Goal: Task Accomplishment & Management: Complete application form

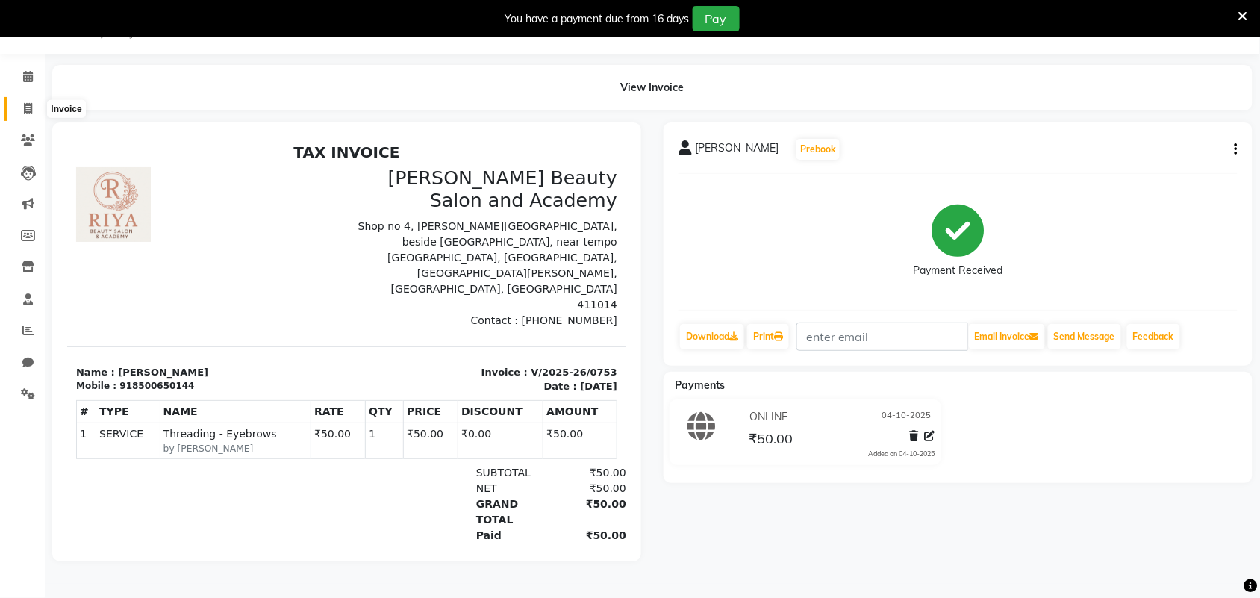
click at [21, 113] on span at bounding box center [28, 109] width 26 height 17
select select "service"
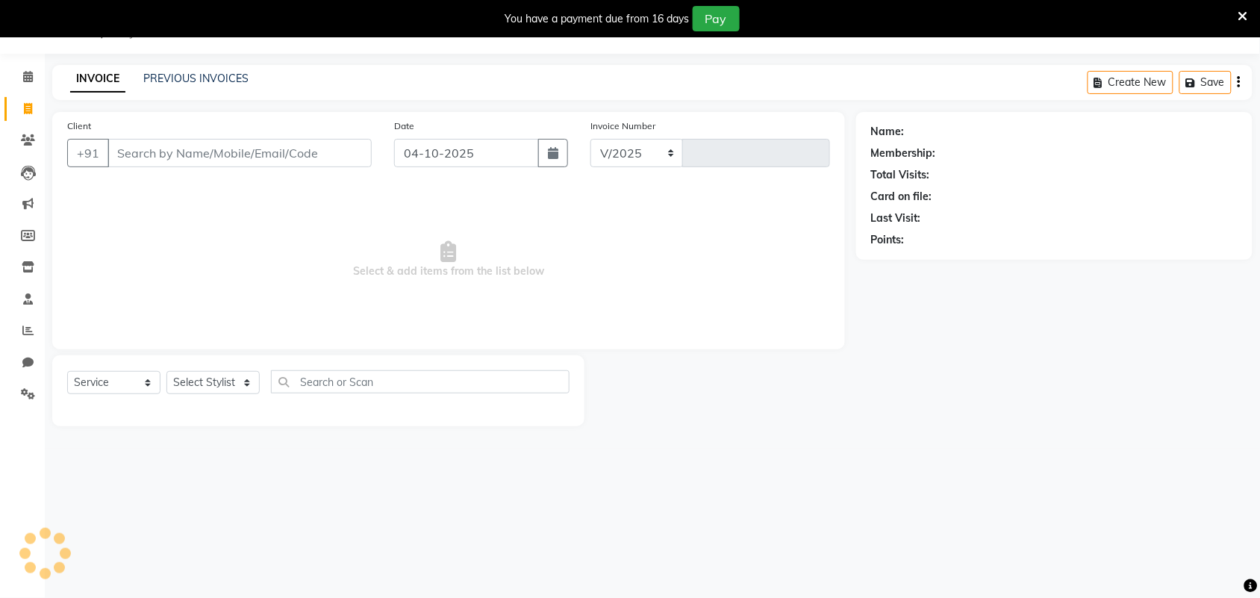
select select "8620"
type input "0754"
click at [185, 161] on input "Client" at bounding box center [239, 153] width 264 height 28
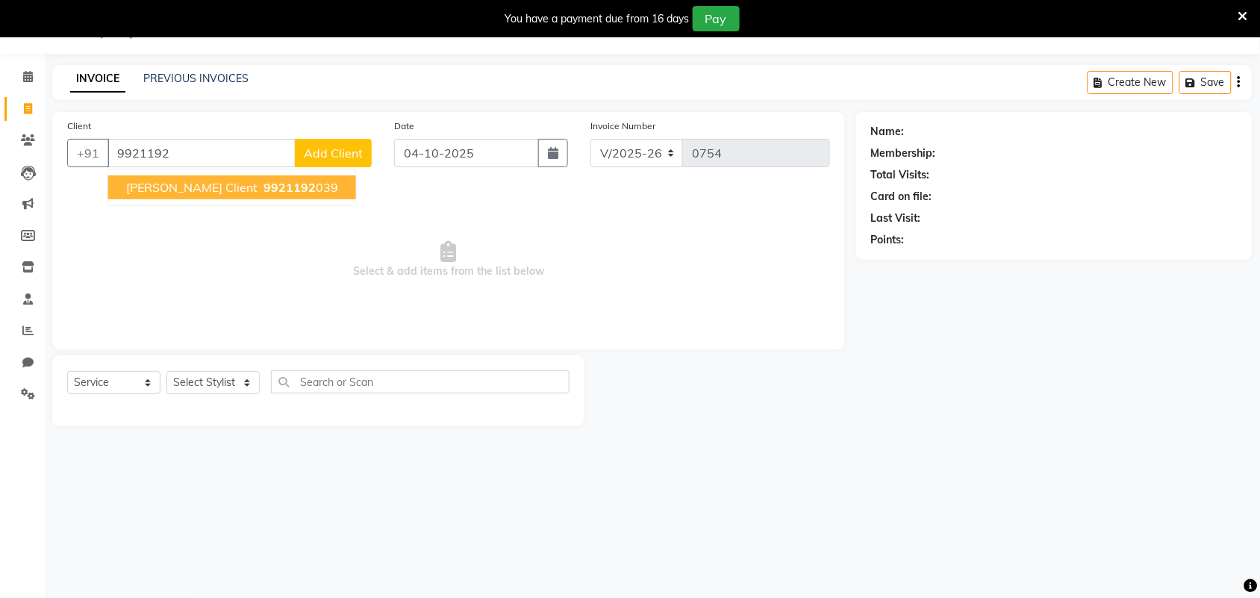
drag, startPoint x: 247, startPoint y: 180, endPoint x: 240, endPoint y: 175, distance: 8.7
click at [263, 180] on span "9921192" at bounding box center [289, 187] width 52 height 15
type input "9921192039"
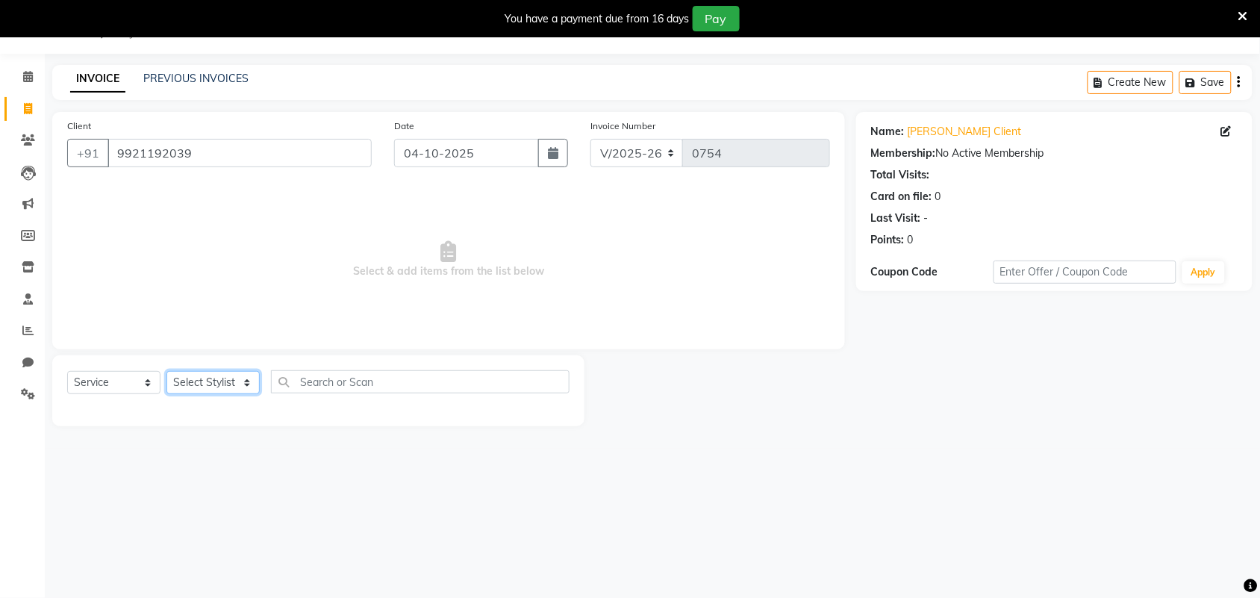
click at [240, 381] on select "Select Stylist Amla [PERSON_NAME] Anjali [PERSON_NAME] [PERSON_NAME] [PERSON_NA…" at bounding box center [212, 382] width 93 height 23
select select "91016"
click at [166, 371] on select "Select Stylist Amla [PERSON_NAME] Anjali [PERSON_NAME] [PERSON_NAME] [PERSON_NA…" at bounding box center [212, 382] width 93 height 23
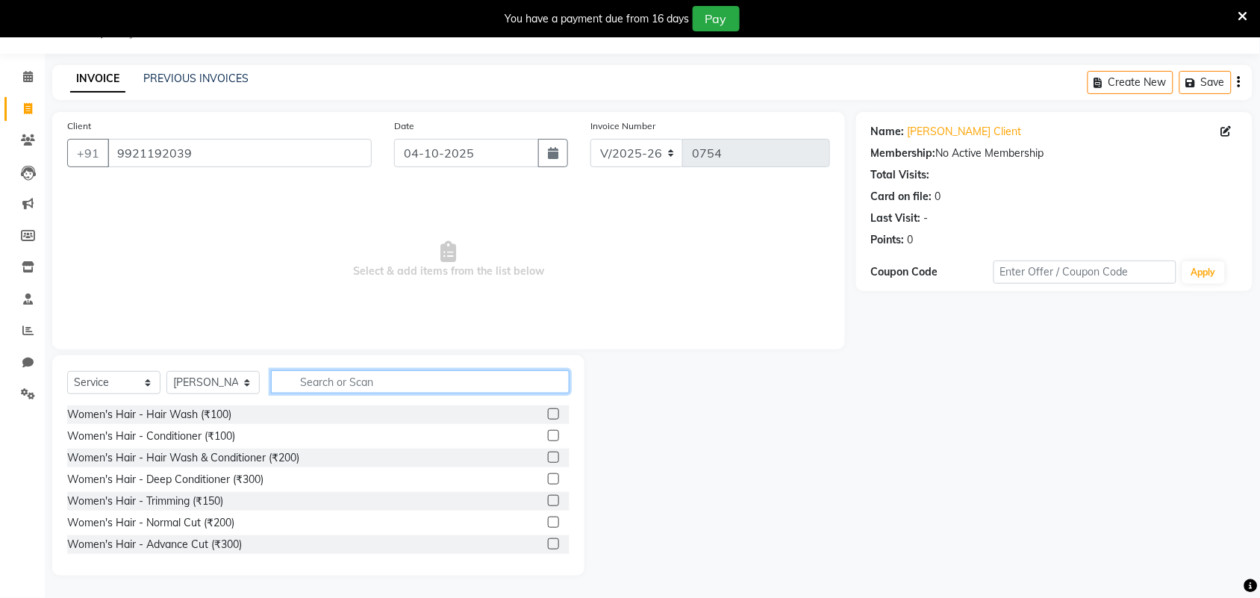
click at [311, 389] on input "text" at bounding box center [420, 381] width 299 height 23
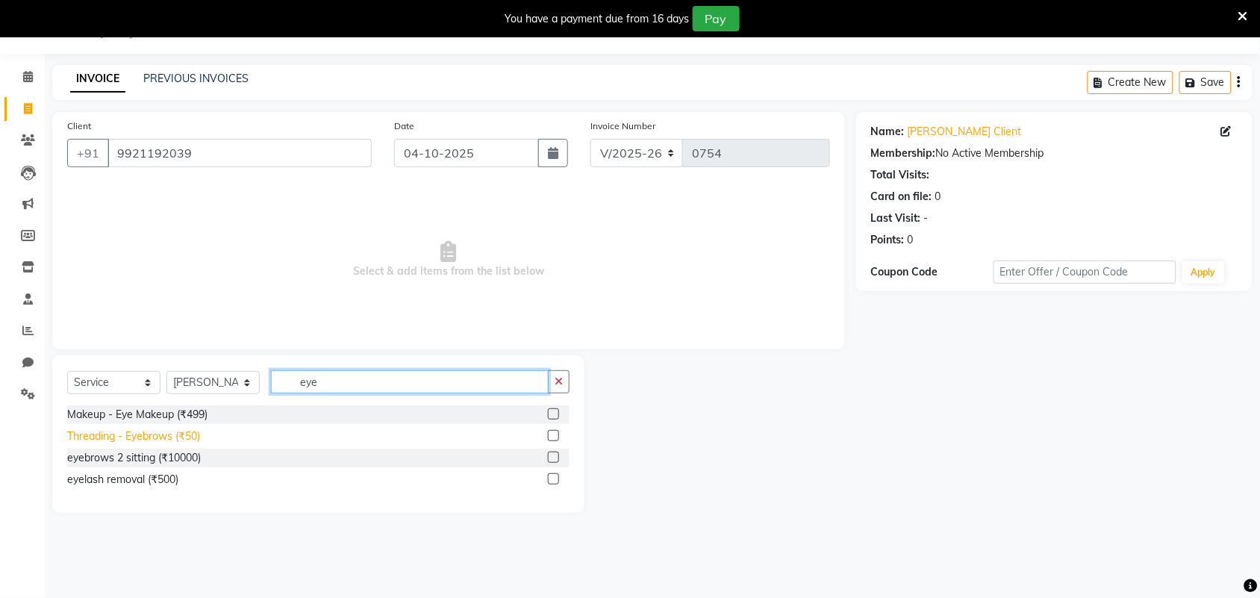
type input "eye"
click at [189, 437] on div "Threading - Eyebrows (₹50)" at bounding box center [133, 436] width 133 height 16
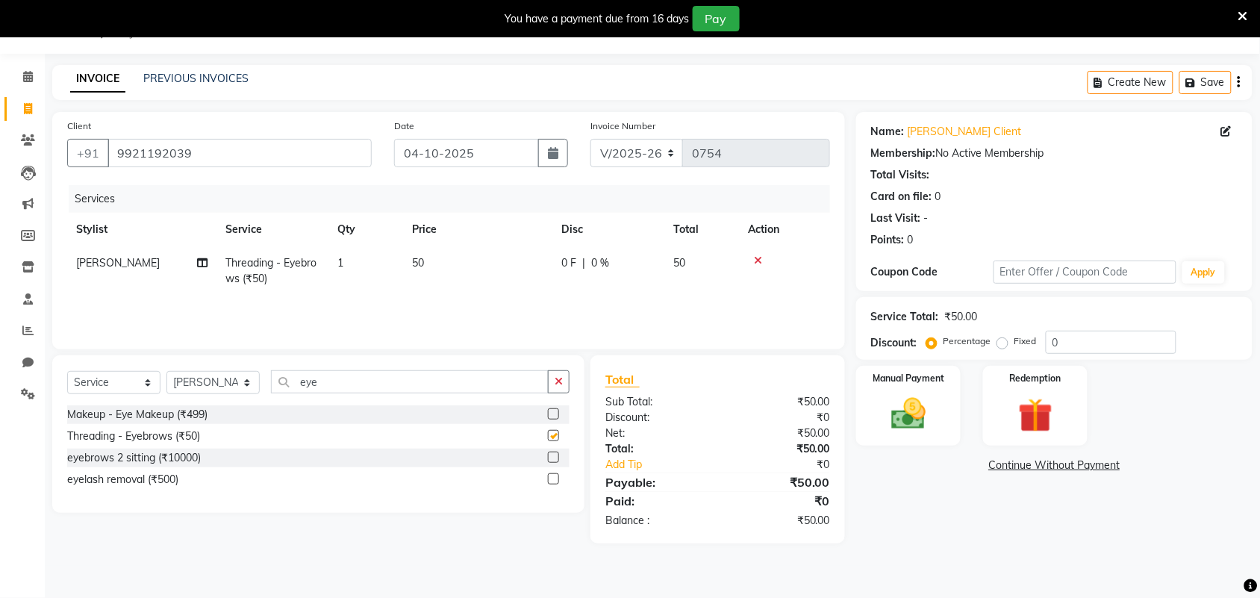
checkbox input "false"
click at [343, 379] on input "eye" at bounding box center [410, 381] width 278 height 23
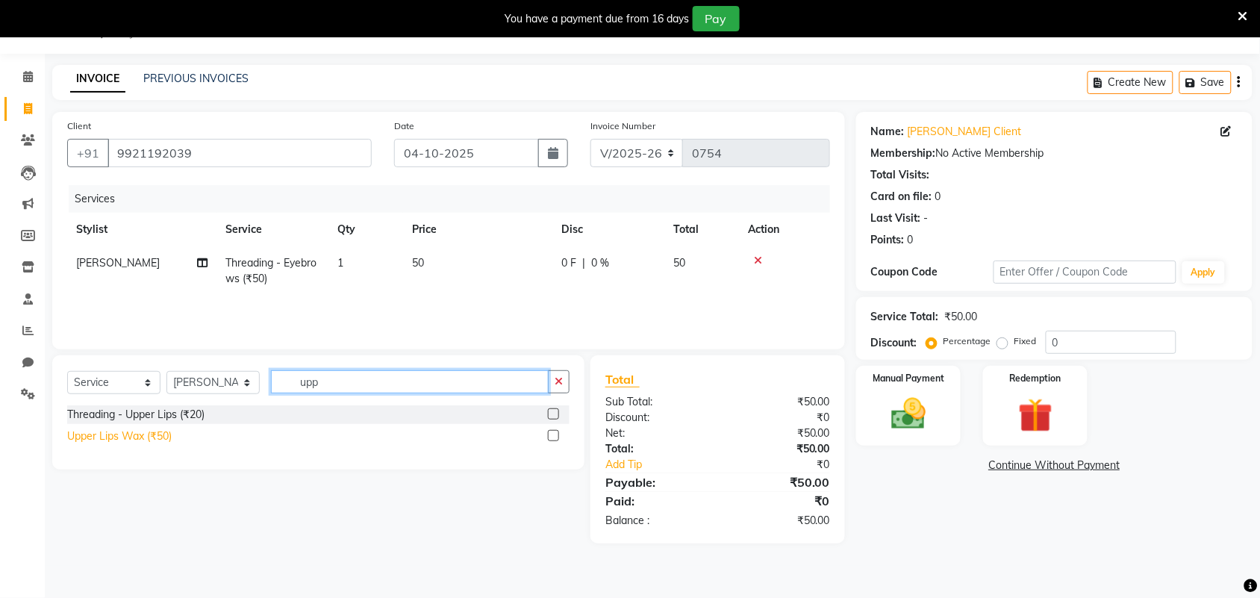
type input "upp"
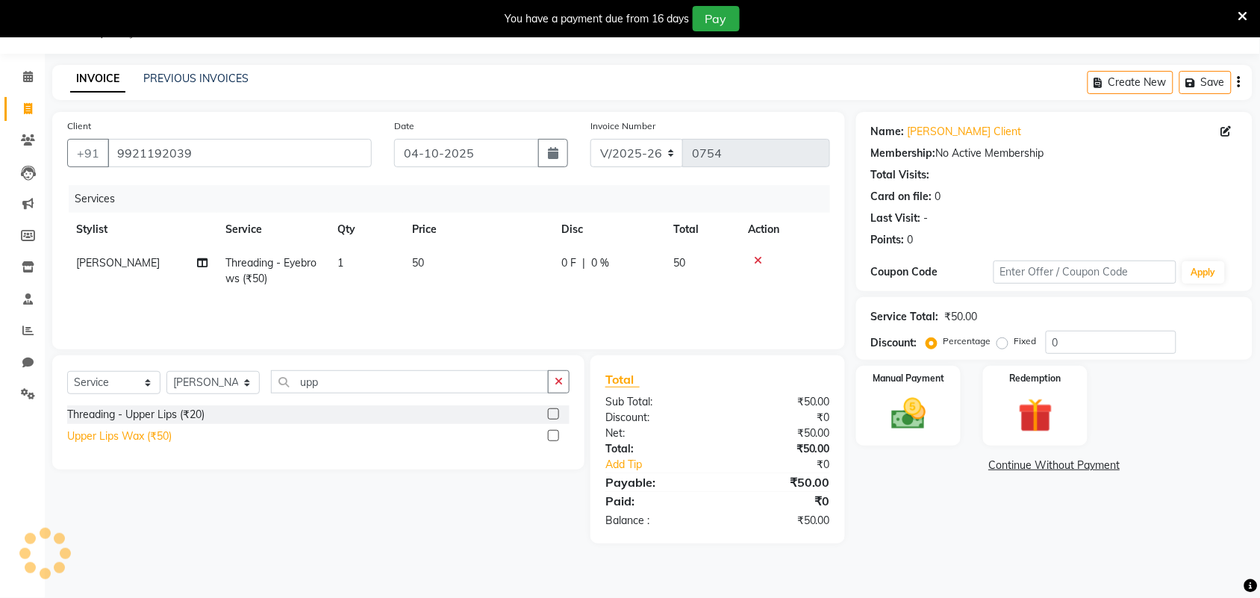
click at [159, 437] on div "Upper Lips Wax (₹50)" at bounding box center [119, 436] width 104 height 16
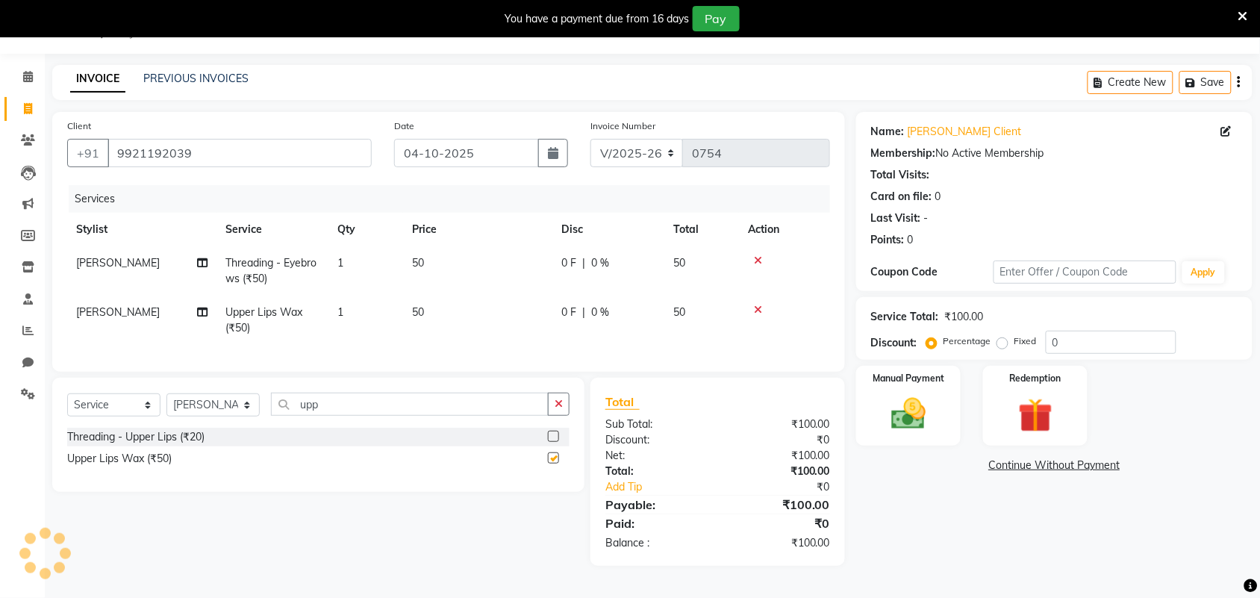
checkbox input "false"
click at [949, 418] on div "Manual Payment" at bounding box center [908, 406] width 109 height 84
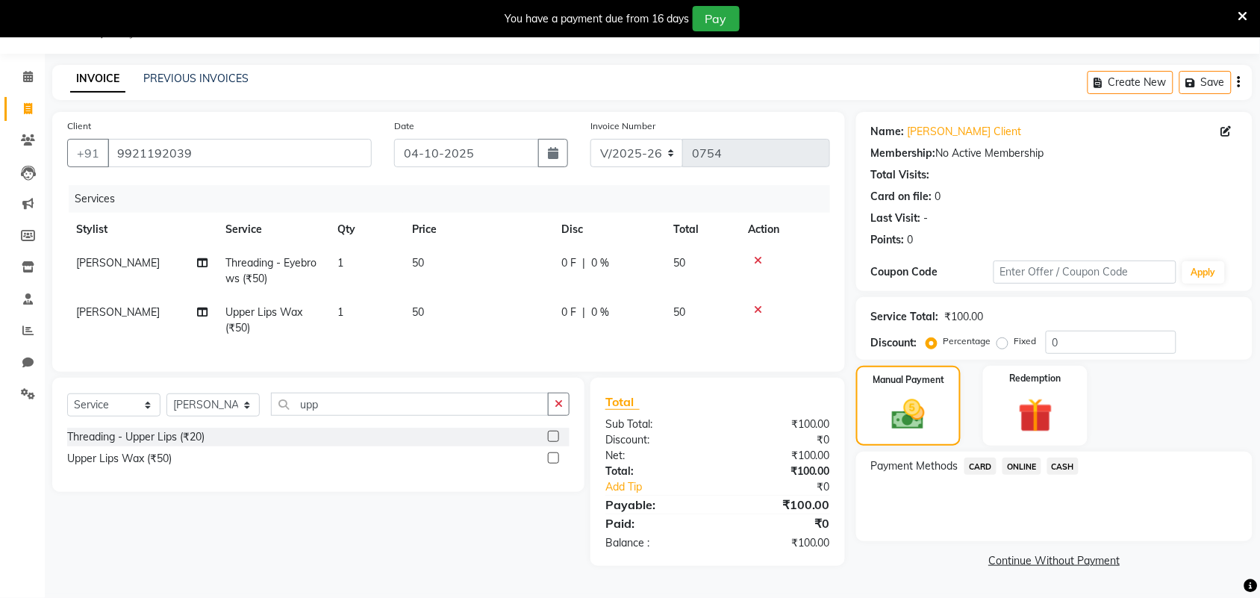
click at [1026, 461] on span "ONLINE" at bounding box center [1021, 465] width 39 height 17
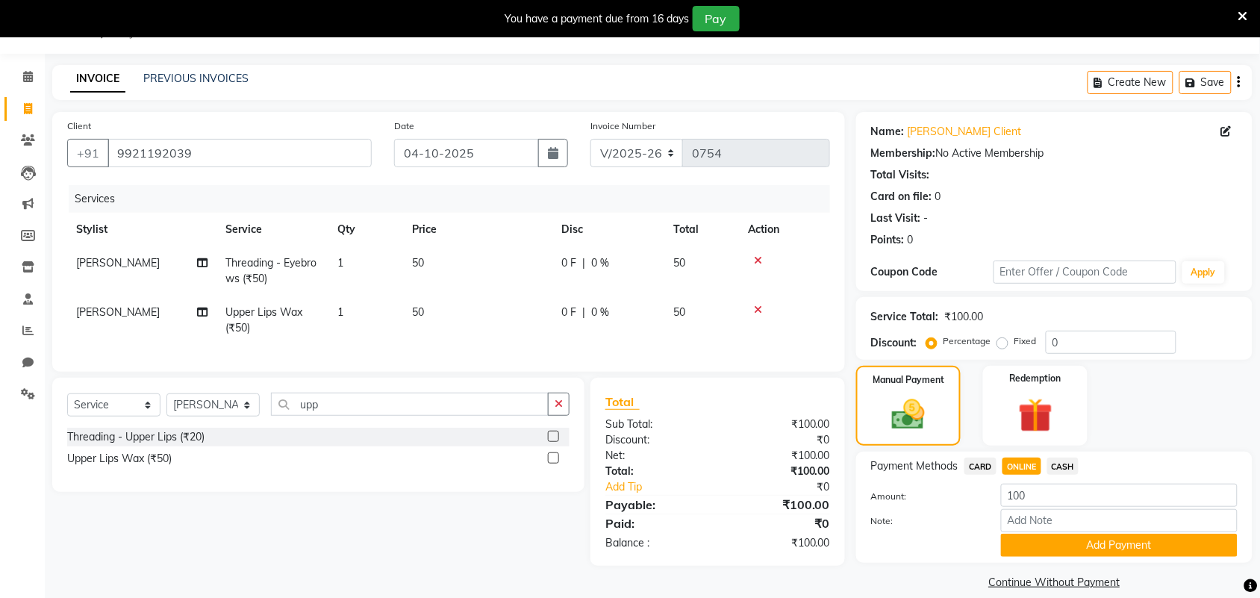
click at [363, 402] on div "Select Service Product Membership Package Voucher Prepaid Gift Card Select Styl…" at bounding box center [318, 435] width 532 height 114
click at [363, 416] on input "upp" at bounding box center [410, 404] width 278 height 23
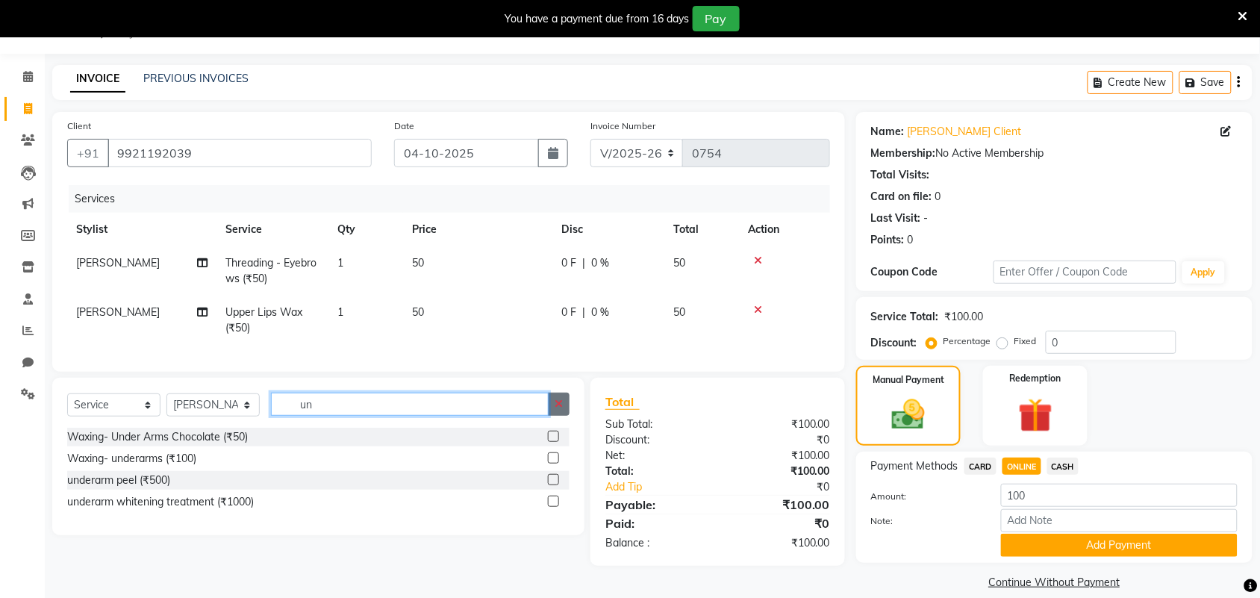
type input "un"
click at [558, 409] on icon "button" at bounding box center [558, 404] width 8 height 10
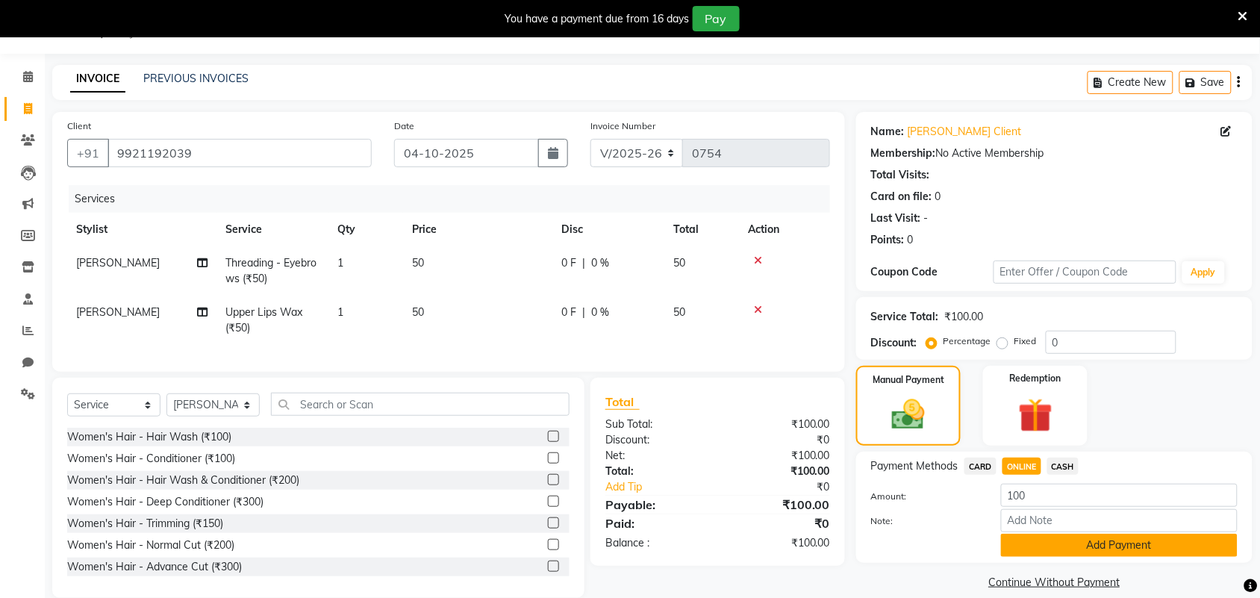
click at [1063, 540] on button "Add Payment" at bounding box center [1119, 545] width 237 height 23
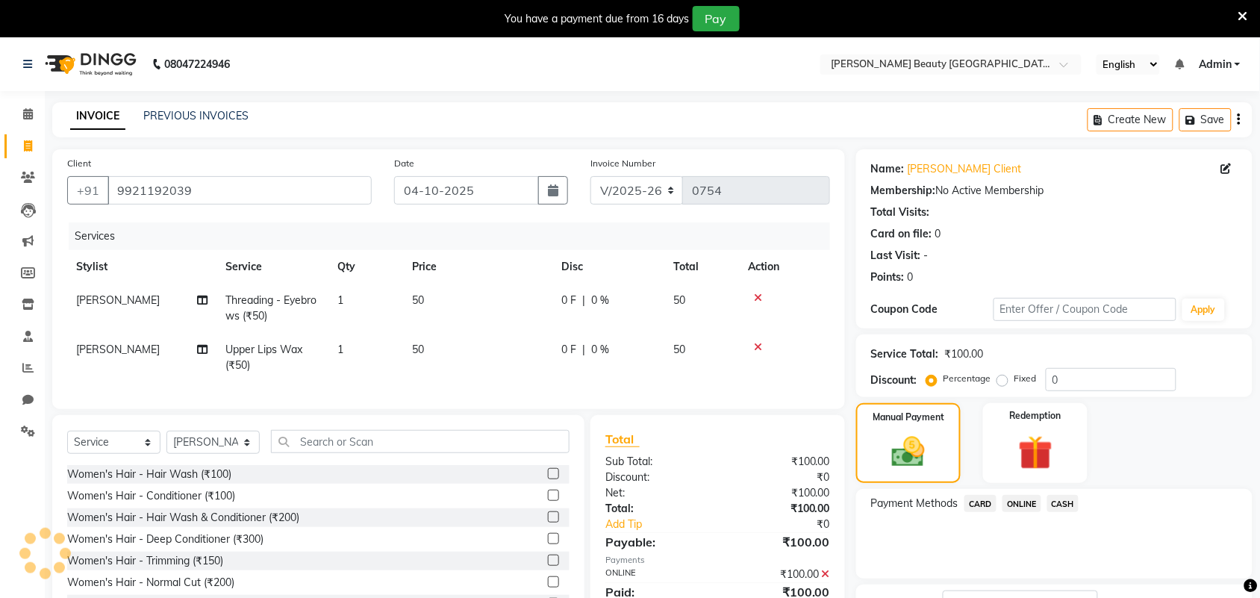
scroll to position [118, 0]
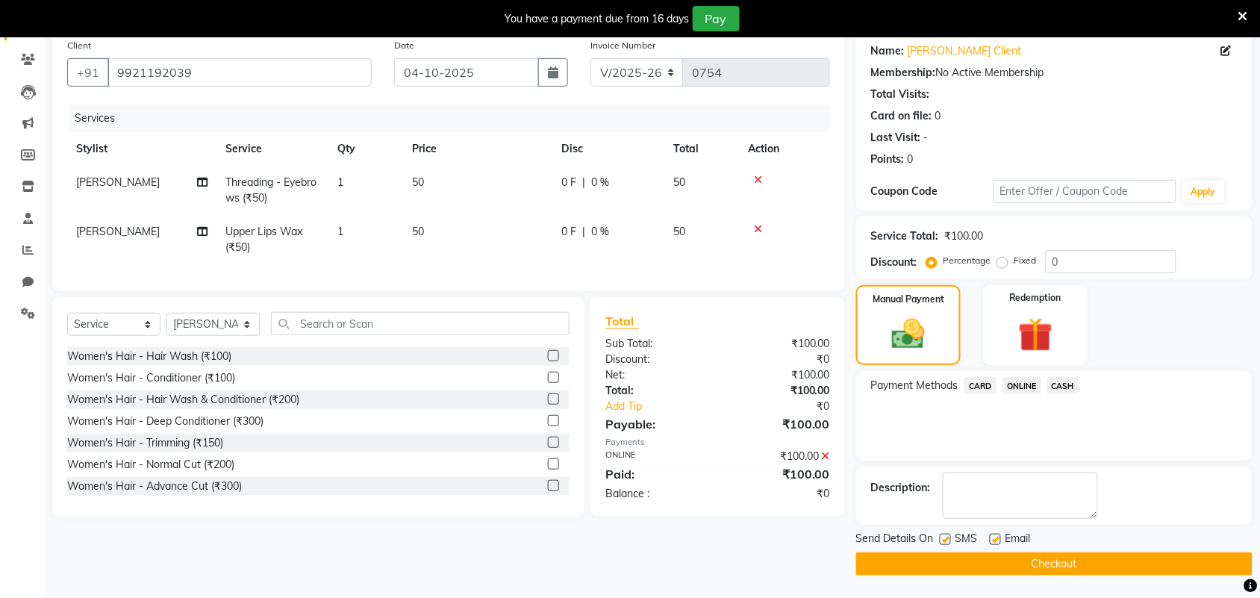
click at [1060, 564] on button "Checkout" at bounding box center [1054, 563] width 396 height 23
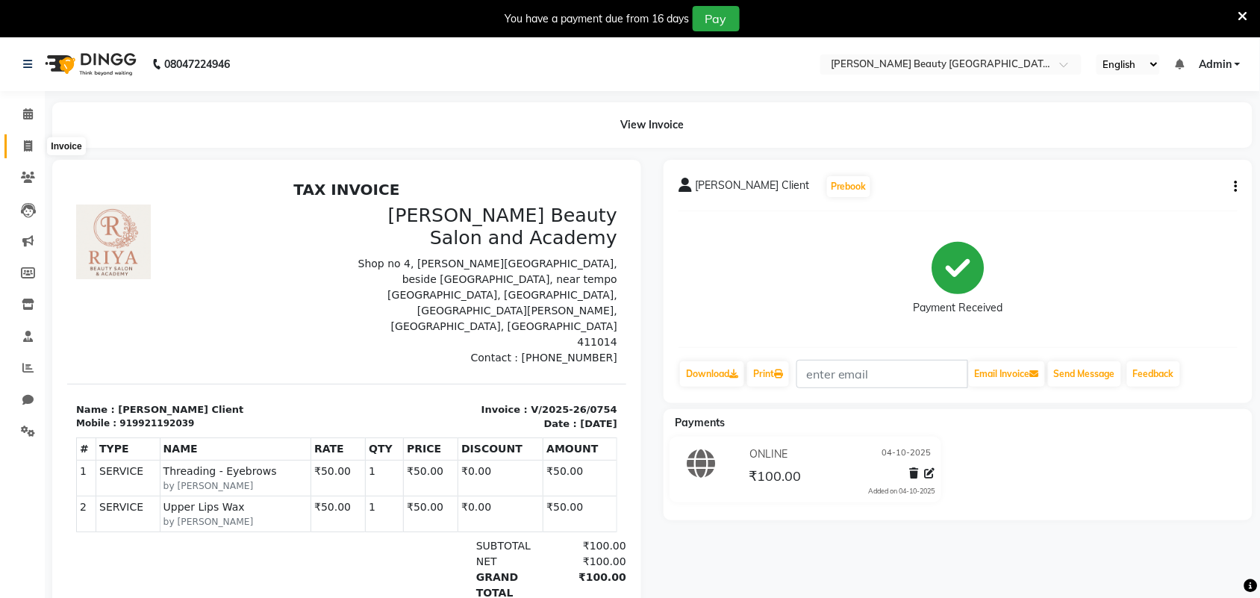
drag, startPoint x: 31, startPoint y: 143, endPoint x: 40, endPoint y: 143, distance: 8.2
click at [31, 144] on icon at bounding box center [28, 145] width 8 height 11
select select "service"
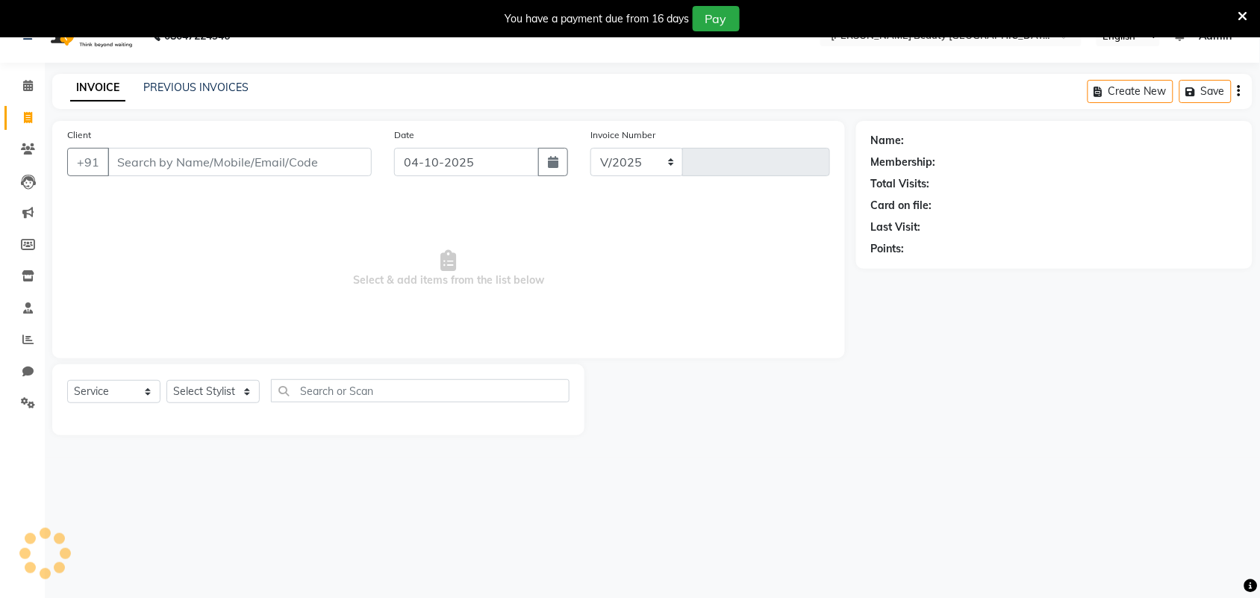
select select "8620"
type input "0755"
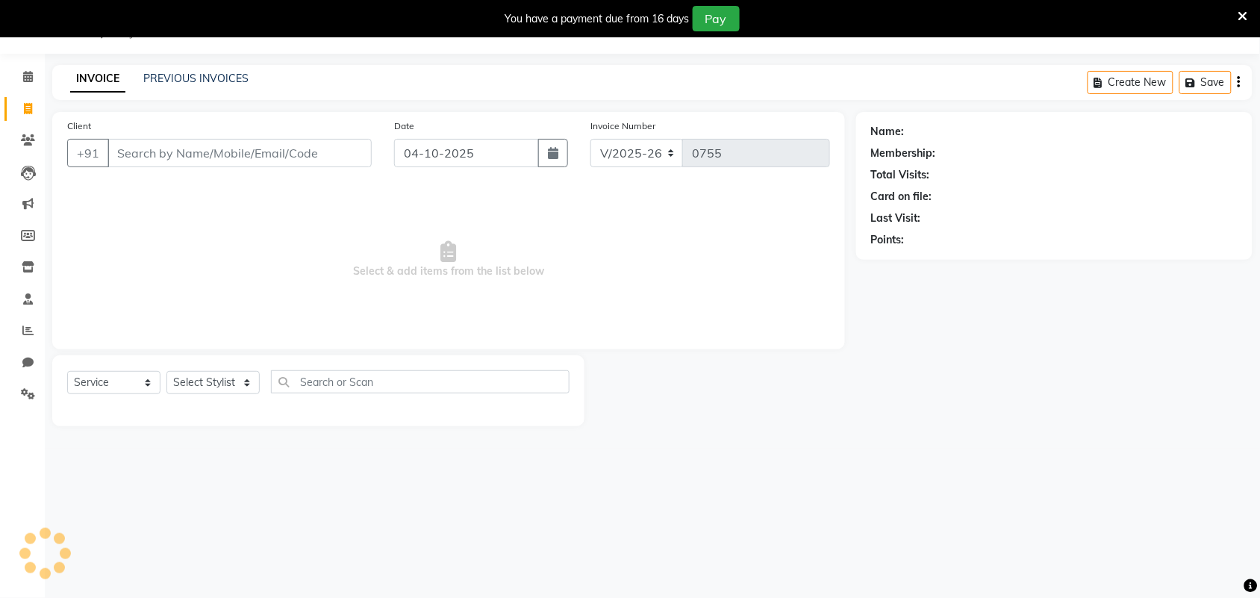
click at [243, 157] on input "Client" at bounding box center [239, 153] width 264 height 28
click at [248, 379] on select "Select Stylist Amla [PERSON_NAME] Anjali [PERSON_NAME] [PERSON_NAME] [PERSON_NA…" at bounding box center [212, 382] width 93 height 23
select select "87283"
click at [166, 371] on select "Select Stylist Amla [PERSON_NAME] Anjali [PERSON_NAME] [PERSON_NAME] [PERSON_NA…" at bounding box center [212, 382] width 93 height 23
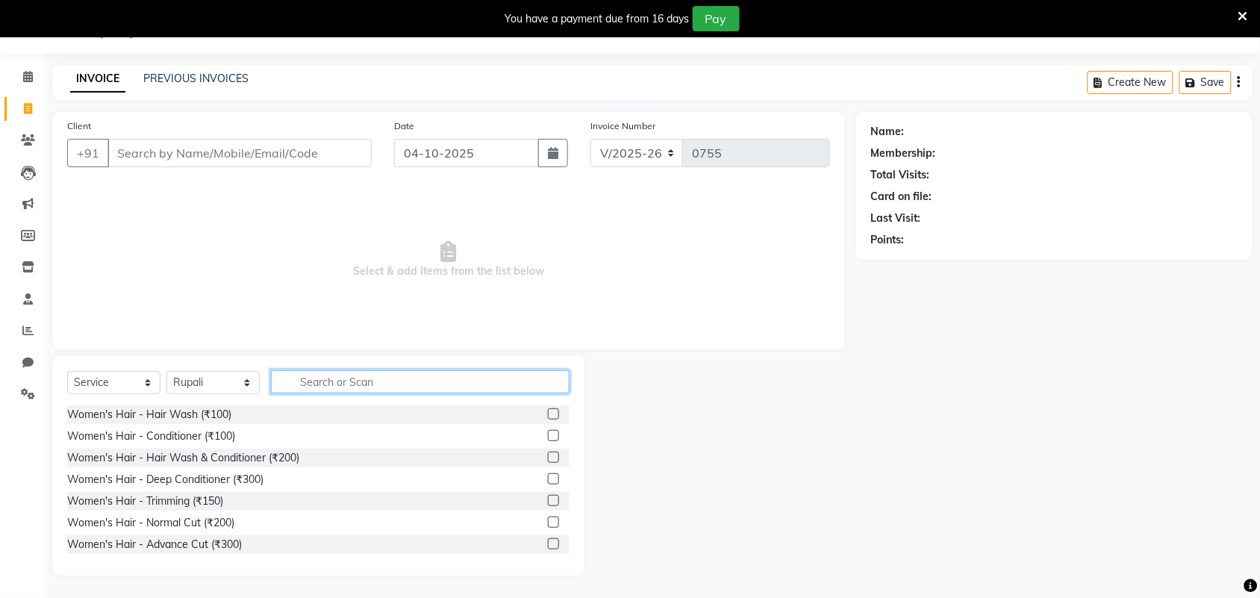
click at [329, 379] on input "text" at bounding box center [420, 381] width 299 height 23
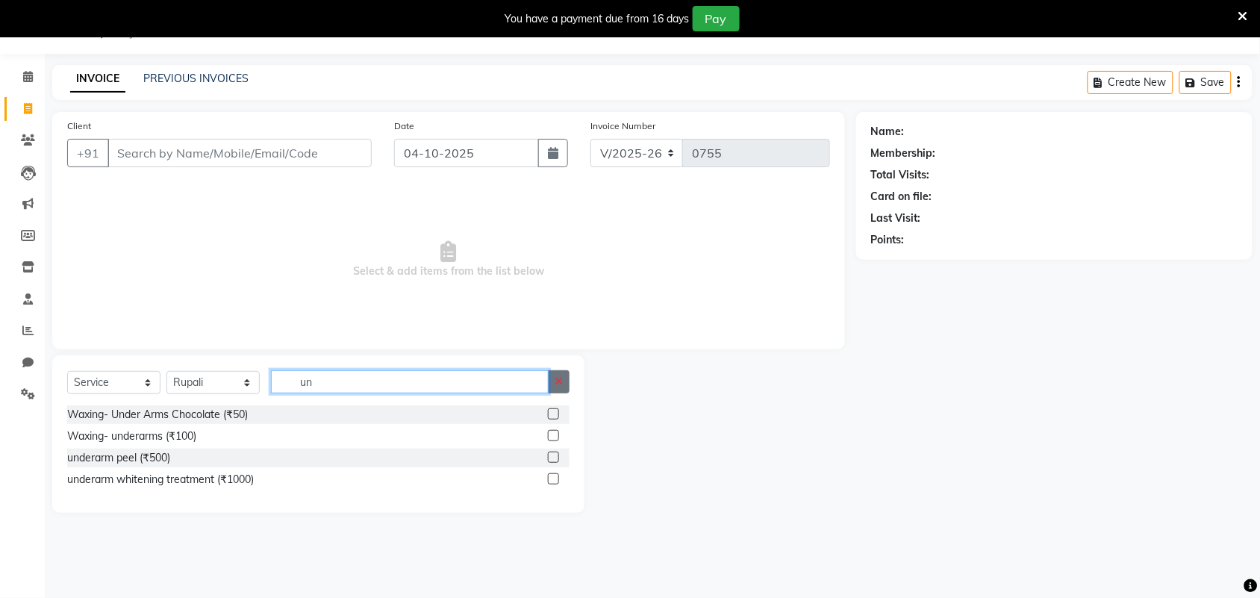
type input "un"
click at [554, 377] on icon "button" at bounding box center [558, 381] width 8 height 10
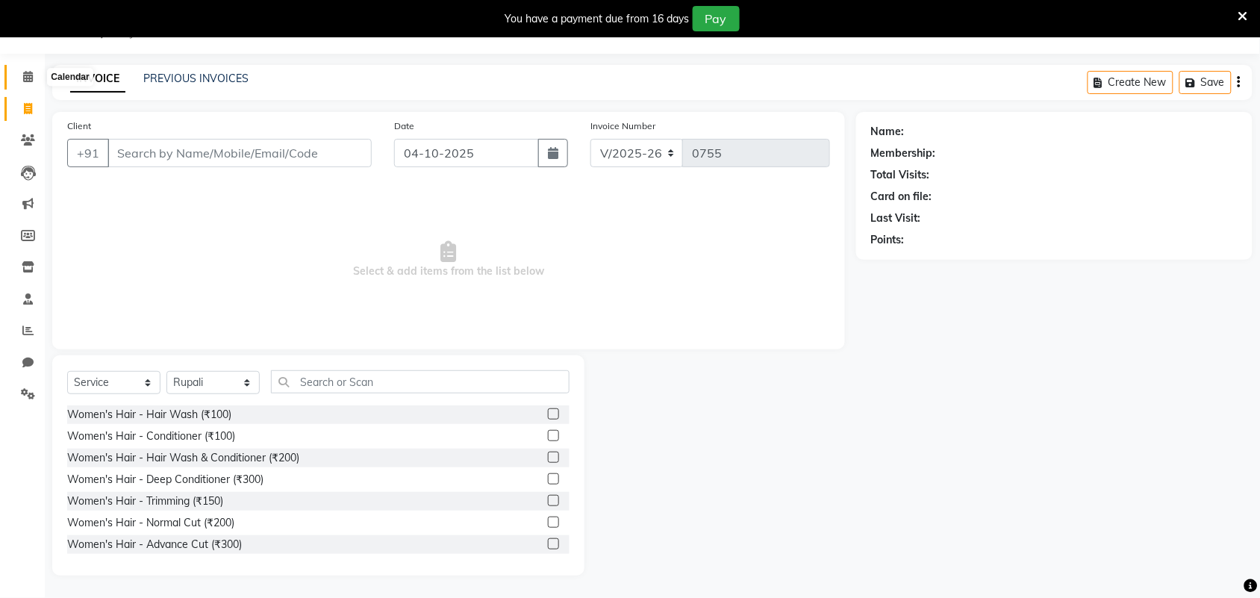
click at [25, 79] on icon at bounding box center [28, 76] width 10 height 11
